Goal: Task Accomplishment & Management: Complete application form

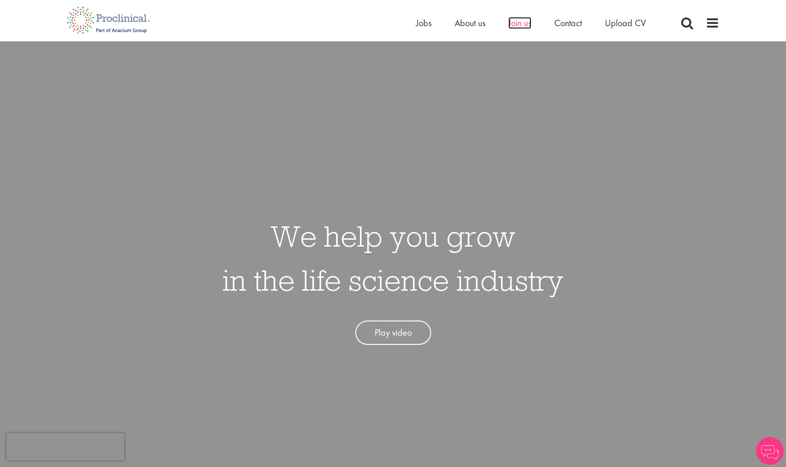
click at [517, 22] on span "Join us" at bounding box center [519, 23] width 23 height 12
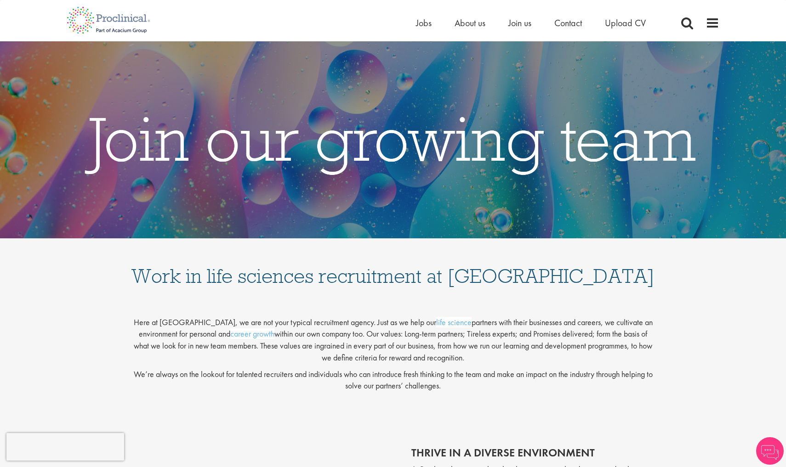
click at [687, 313] on div "Here at Proclinical, we are not your typical recruitment agency. Just as we hel…" at bounding box center [393, 353] width 786 height 124
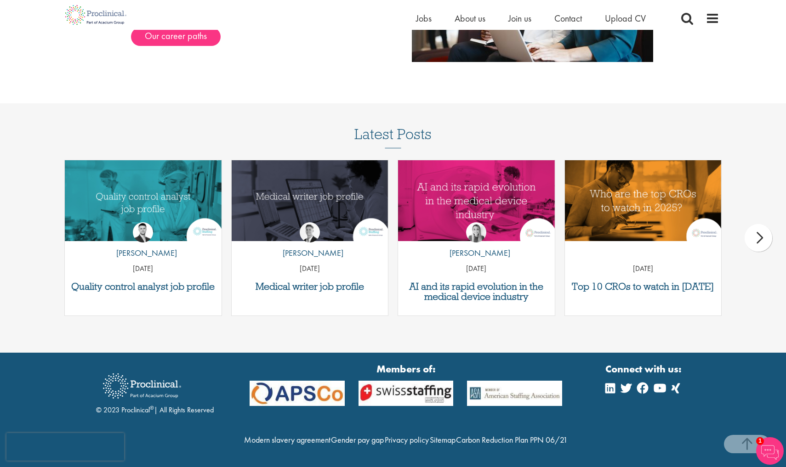
scroll to position [1115, 0]
click at [758, 224] on div "next" at bounding box center [759, 238] width 28 height 28
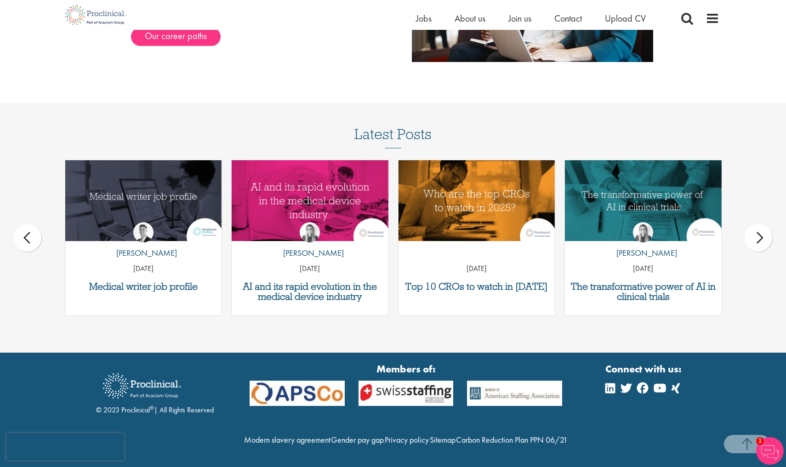
click at [758, 224] on div "next" at bounding box center [759, 238] width 28 height 28
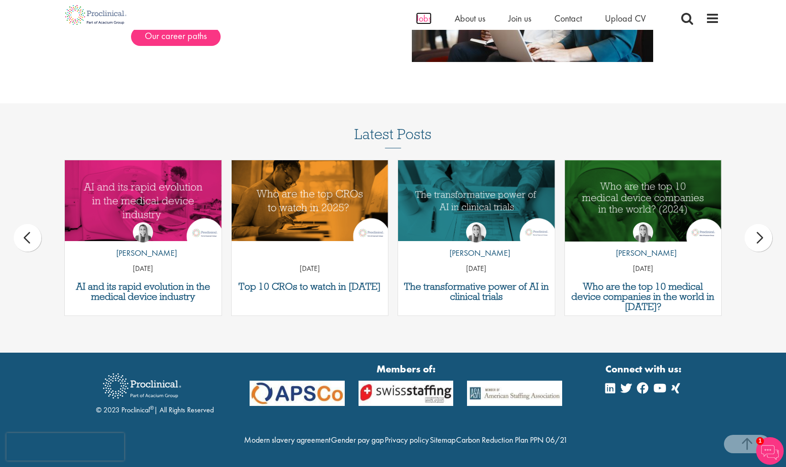
click at [420, 18] on span "Jobs" at bounding box center [424, 18] width 16 height 12
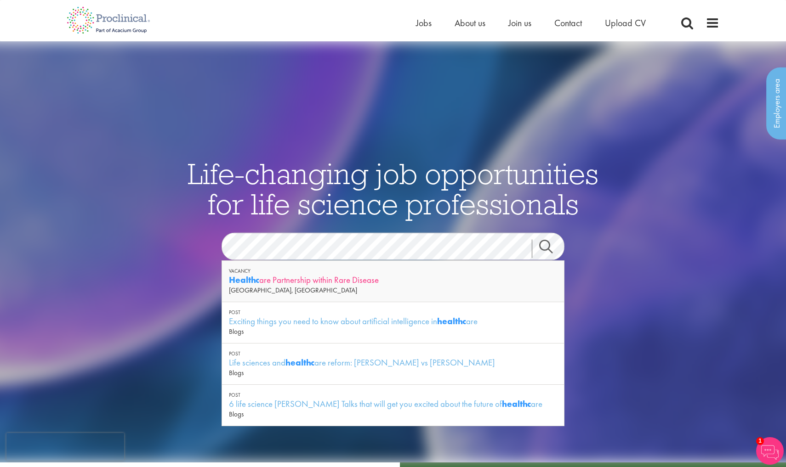
drag, startPoint x: 229, startPoint y: 262, endPoint x: 258, endPoint y: 283, distance: 36.0
click at [258, 283] on strong "Healthc" at bounding box center [244, 279] width 30 height 11
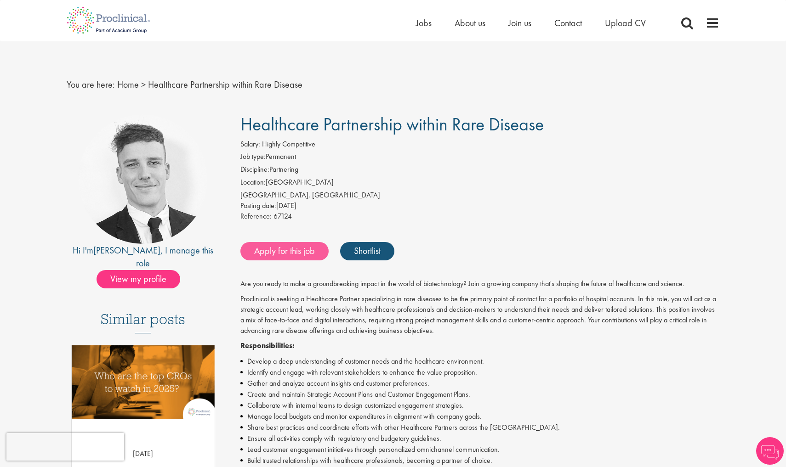
click at [279, 251] on link "Apply for this job" at bounding box center [284, 251] width 88 height 18
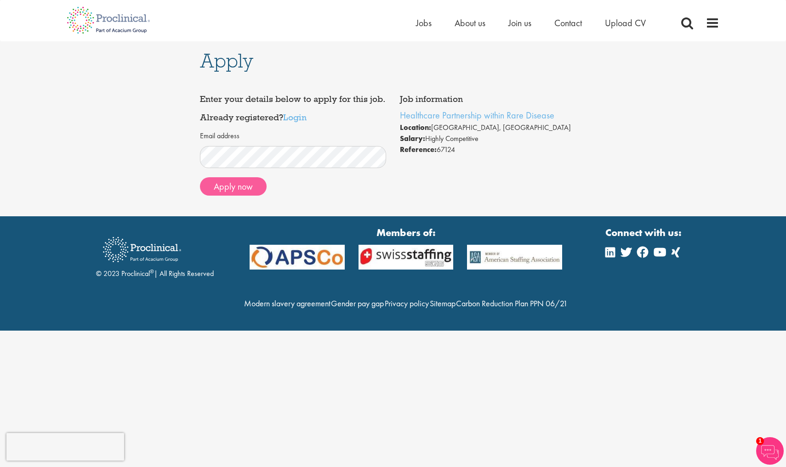
click at [230, 187] on button "Apply now" at bounding box center [233, 186] width 67 height 18
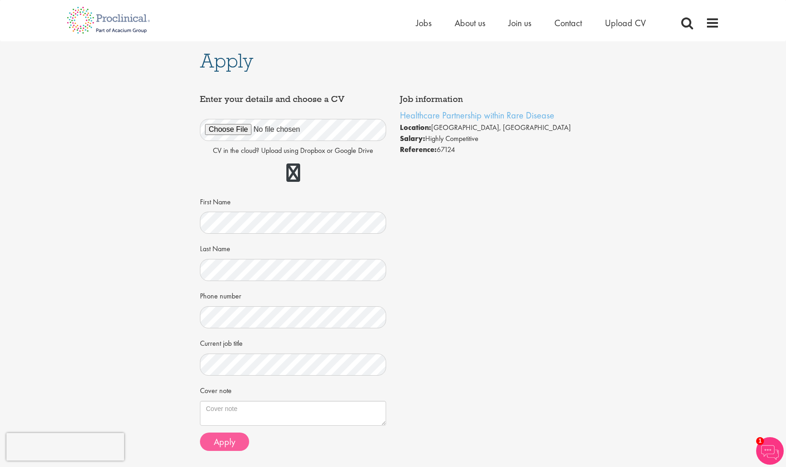
click at [227, 439] on span "Apply" at bounding box center [225, 442] width 22 height 12
